Goal: Transaction & Acquisition: Download file/media

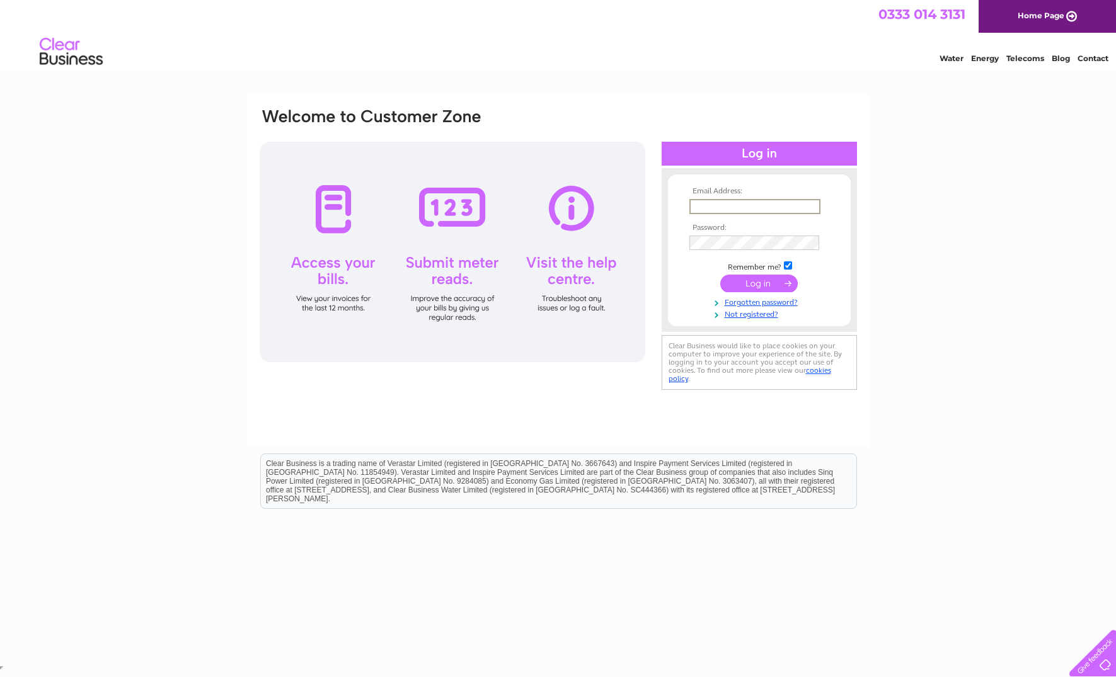
type input "churchofficer@glasgowunitarians-scio.org.uk"
click at [749, 282] on input "submit" at bounding box center [758, 282] width 77 height 18
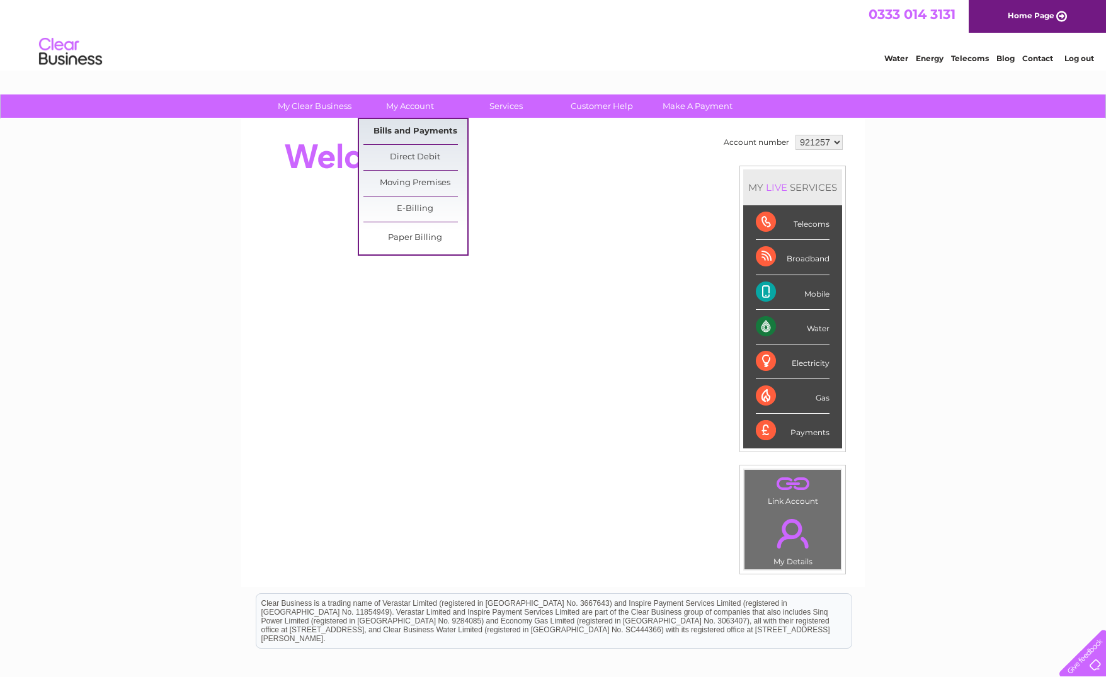
click at [399, 132] on link "Bills and Payments" at bounding box center [415, 131] width 104 height 25
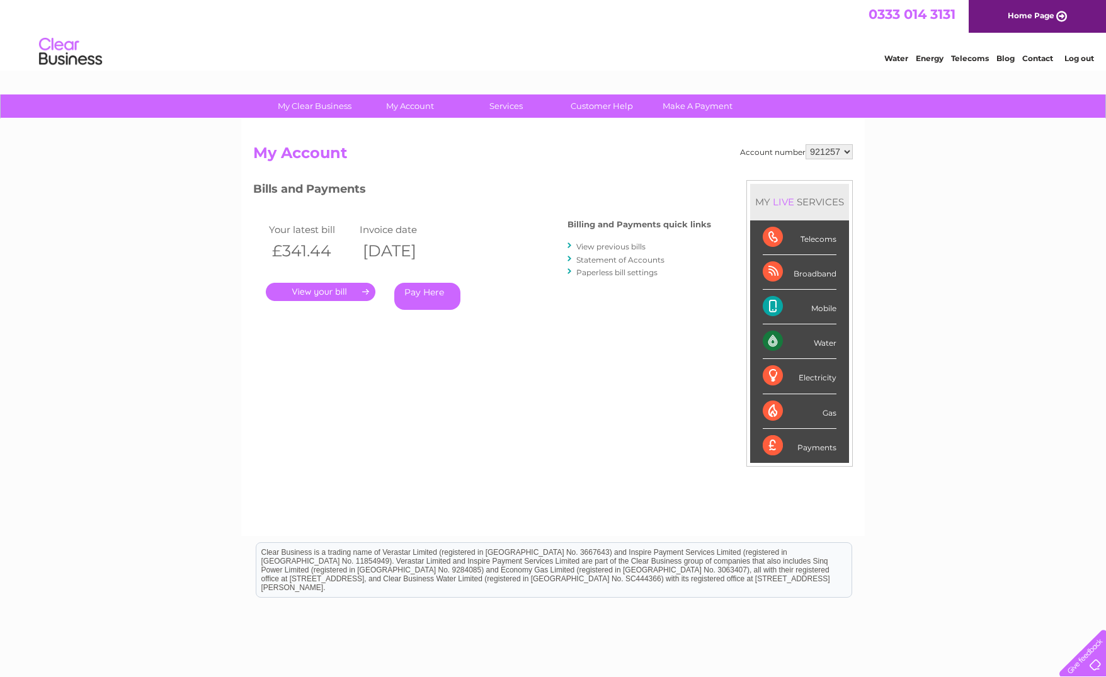
click at [619, 246] on link "View previous bills" at bounding box center [610, 246] width 69 height 9
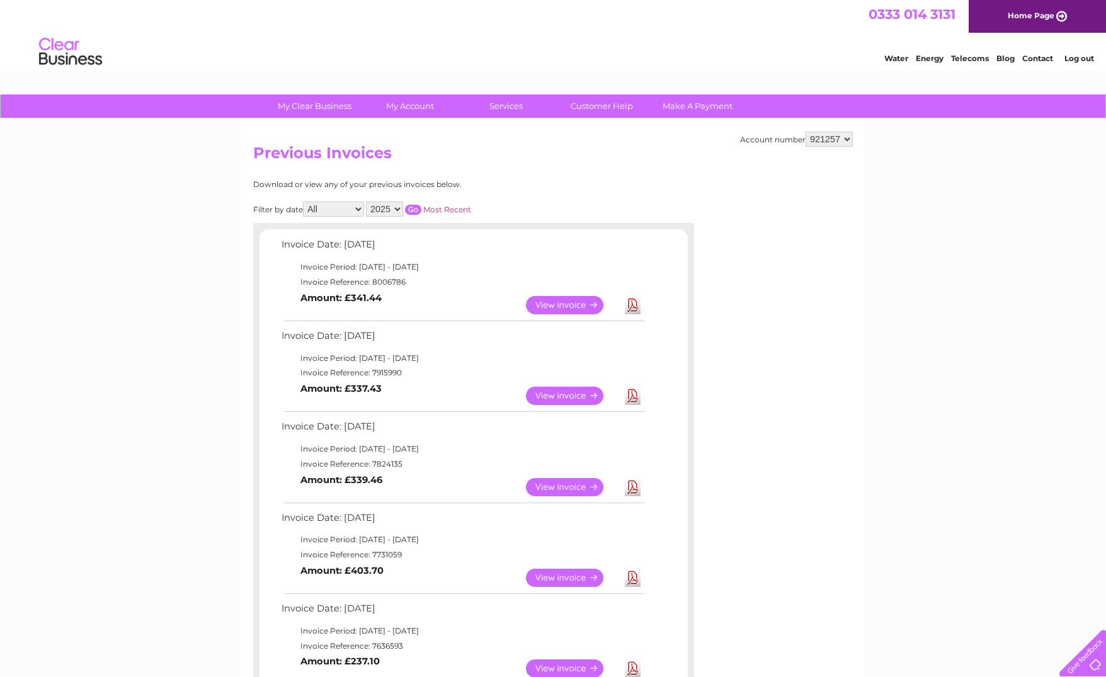
click at [634, 389] on link "Download" at bounding box center [633, 396] width 16 height 18
